Goal: Information Seeking & Learning: Understand process/instructions

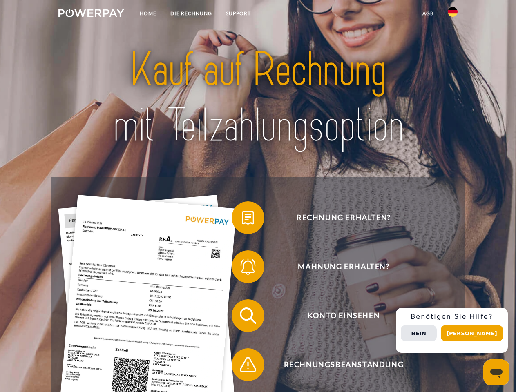
click at [91, 14] on img at bounding box center [91, 13] width 66 height 8
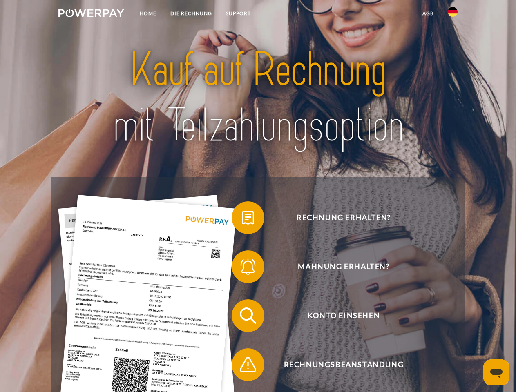
click at [453, 14] on img at bounding box center [453, 12] width 10 height 10
click at [428, 13] on link "agb" at bounding box center [428, 13] width 25 height 15
click at [242, 220] on span at bounding box center [235, 217] width 41 height 41
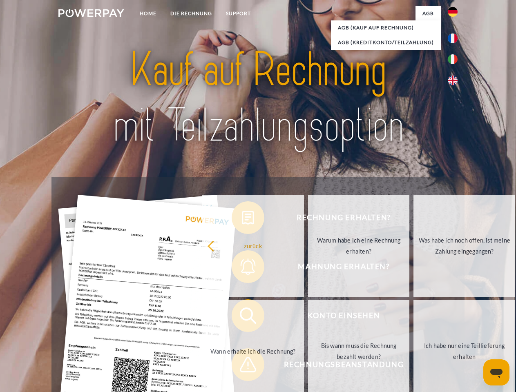
click at [242, 269] on div "Rechnung erhalten? Mahnung erhalten? Konto einsehen" at bounding box center [258, 340] width 413 height 327
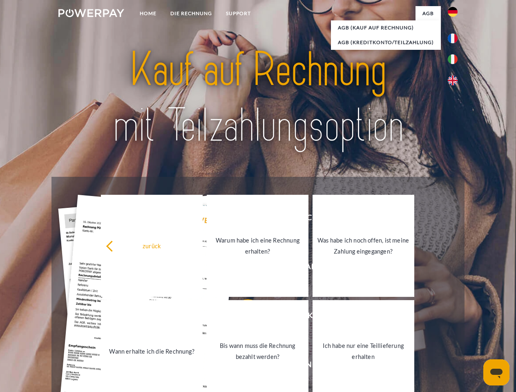
click at [242, 318] on link "Bis wann muss die Rechnung bezahlt werden?" at bounding box center [258, 351] width 102 height 102
click at [242, 367] on span at bounding box center [235, 365] width 41 height 41
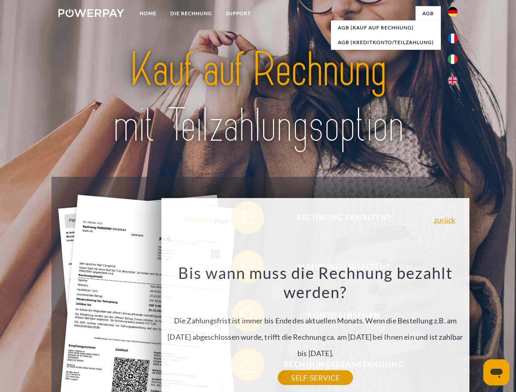
click at [455, 331] on div "Rechnung erhalten? Mahnung erhalten? Konto einsehen" at bounding box center [258, 340] width 413 height 327
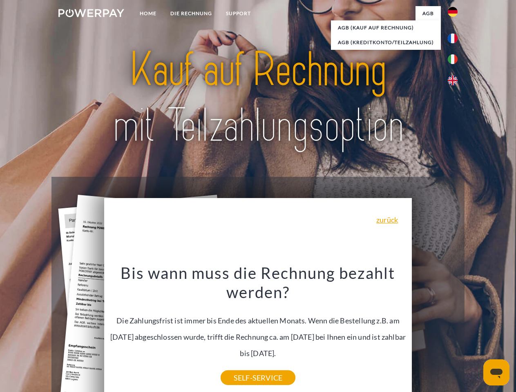
click at [435, 332] on span "Konto einsehen" at bounding box center [344, 316] width 200 height 33
click at [475, 334] on header "Home DIE RECHNUNG SUPPORT" at bounding box center [258, 282] width 516 height 565
